Goal: Task Accomplishment & Management: Manage account settings

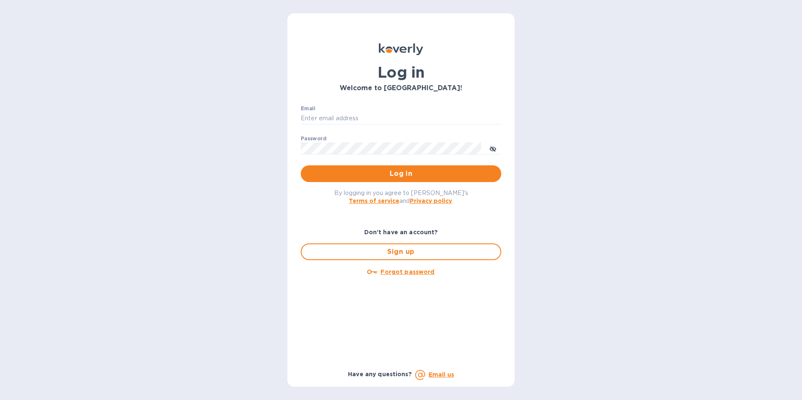
click at [308, 106] on label "Email" at bounding box center [308, 108] width 15 height 5
click at [308, 112] on input "Email" at bounding box center [401, 118] width 200 height 13
click at [351, 122] on input "Email" at bounding box center [401, 118] width 200 height 13
paste input "30880@backofficecli.com PW:Dropship@30880"
type input "30880@backofficecli.com PW:Dropship@30880"
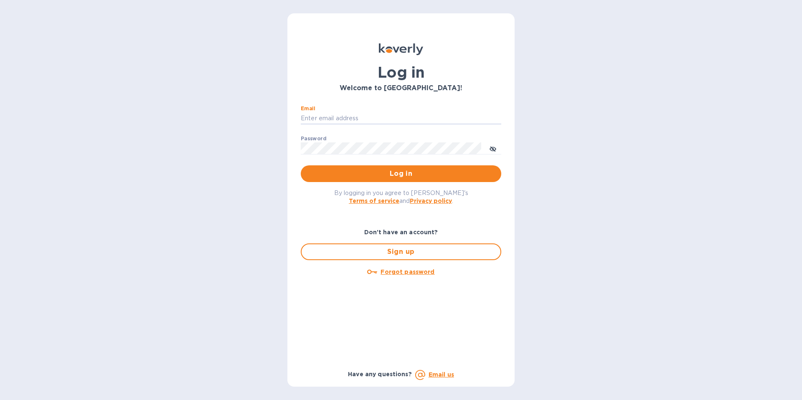
paste input "30880@backofficecli.com PW:Dropship@30880"
click at [392, 120] on input "30880@backofficecli.com PW:Dropship@30880" at bounding box center [401, 118] width 200 height 13
drag, startPoint x: 393, startPoint y: 116, endPoint x: 380, endPoint y: 117, distance: 13.0
click at [380, 117] on input "30880@backofficecli.com PW:Dropship@30880" at bounding box center [401, 118] width 200 height 13
drag, startPoint x: 380, startPoint y: 116, endPoint x: 441, endPoint y: 119, distance: 61.0
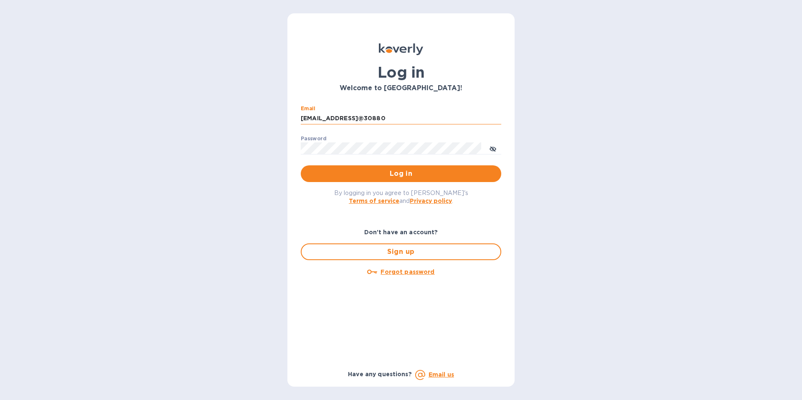
click at [441, 119] on input "30880@backofficecli.comDropship@30880" at bounding box center [401, 118] width 200 height 13
type input "30880@backofficecli.com"
click at [322, 142] on div "Password ​" at bounding box center [401, 151] width 200 height 30
click at [337, 171] on span "Log in" at bounding box center [400, 174] width 187 height 10
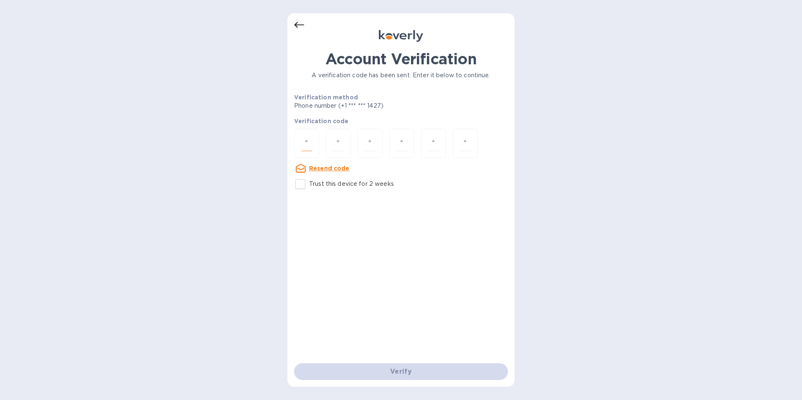
click at [308, 142] on input "number" at bounding box center [306, 143] width 11 height 15
paste input "8"
type input "8"
type input "6"
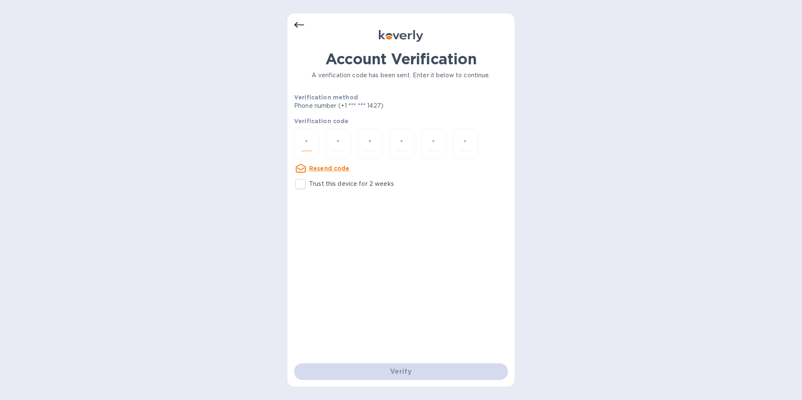
type input "6"
type input "3"
type input "6"
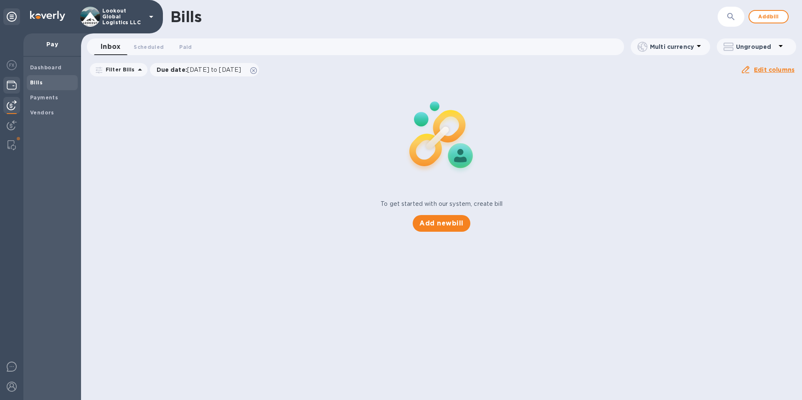
click at [13, 86] on img at bounding box center [12, 85] width 10 height 10
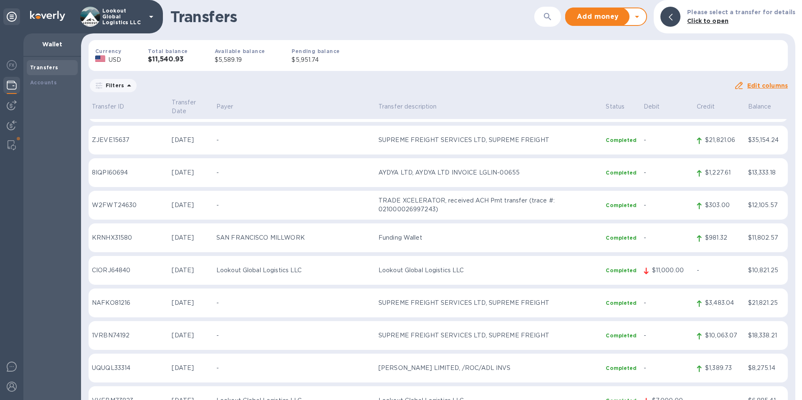
scroll to position [255, 0]
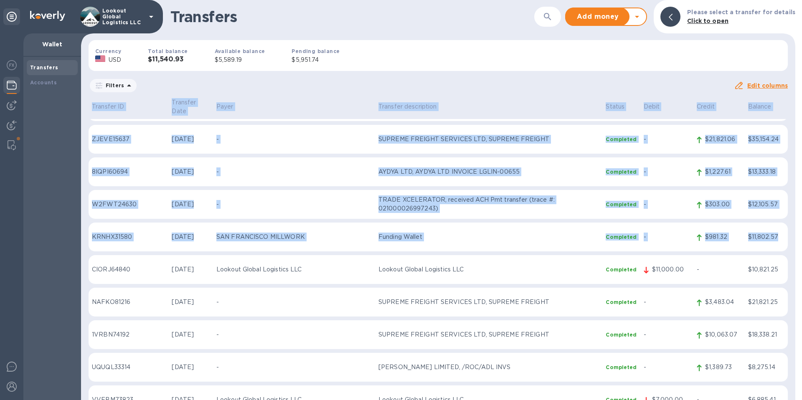
drag, startPoint x: 89, startPoint y: 226, endPoint x: 777, endPoint y: 228, distance: 688.2
click at [777, 228] on div "Transfer ID Transfer Date Payer Transfer description Status Debit Credit Balanc…" at bounding box center [438, 248] width 714 height 303
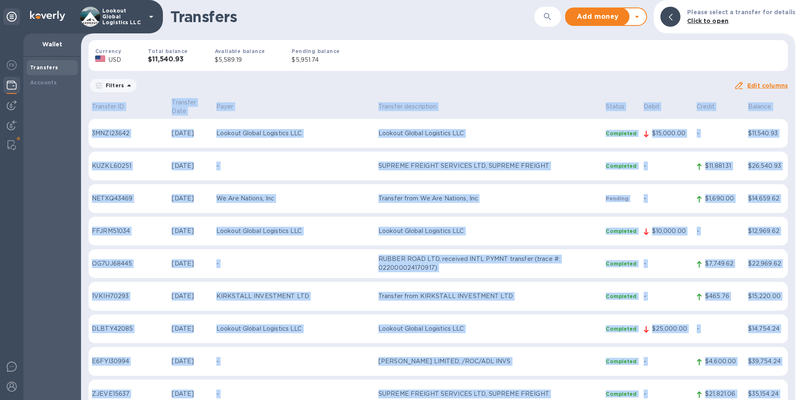
scroll to position [278, 0]
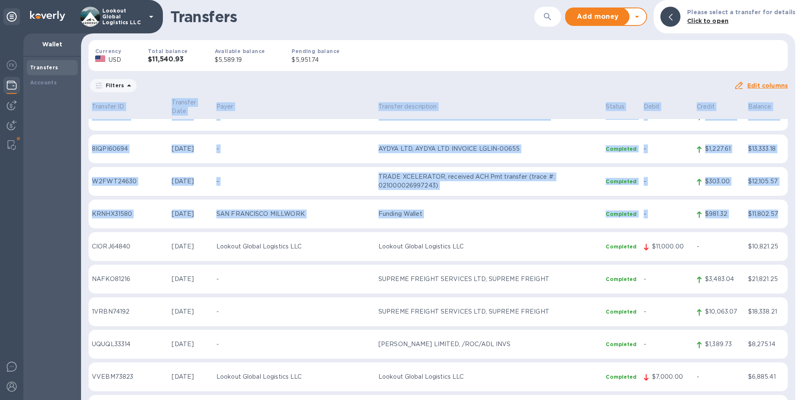
copy table "Transfer ID Transfer Date Payer Transfer description Status Debit Credit Balanc…"
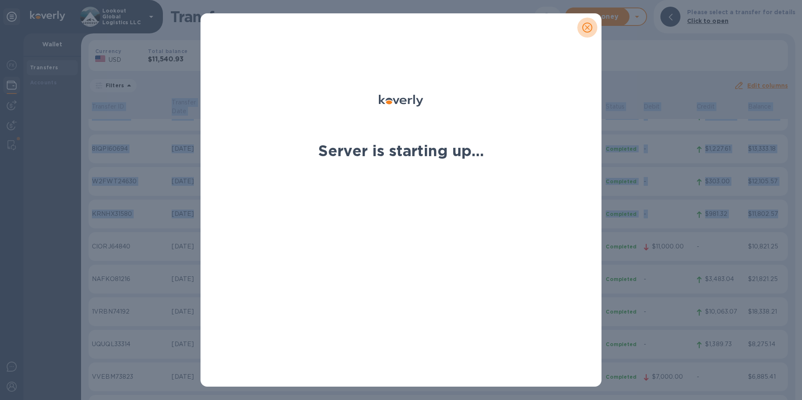
click at [589, 27] on icon "close" at bounding box center [587, 27] width 8 height 8
